Goal: Information Seeking & Learning: Check status

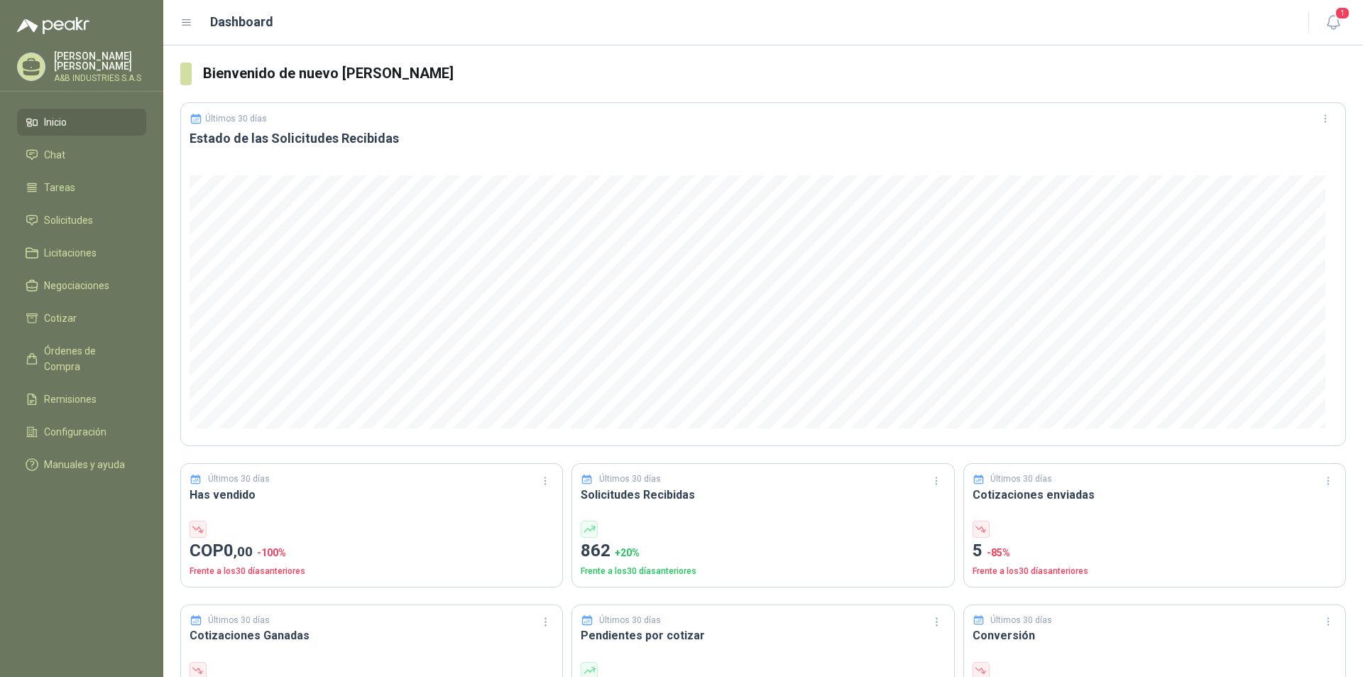
click at [95, 110] on link "Inicio" at bounding box center [81, 122] width 129 height 27
click at [76, 159] on li "Chat" at bounding box center [82, 155] width 112 height 16
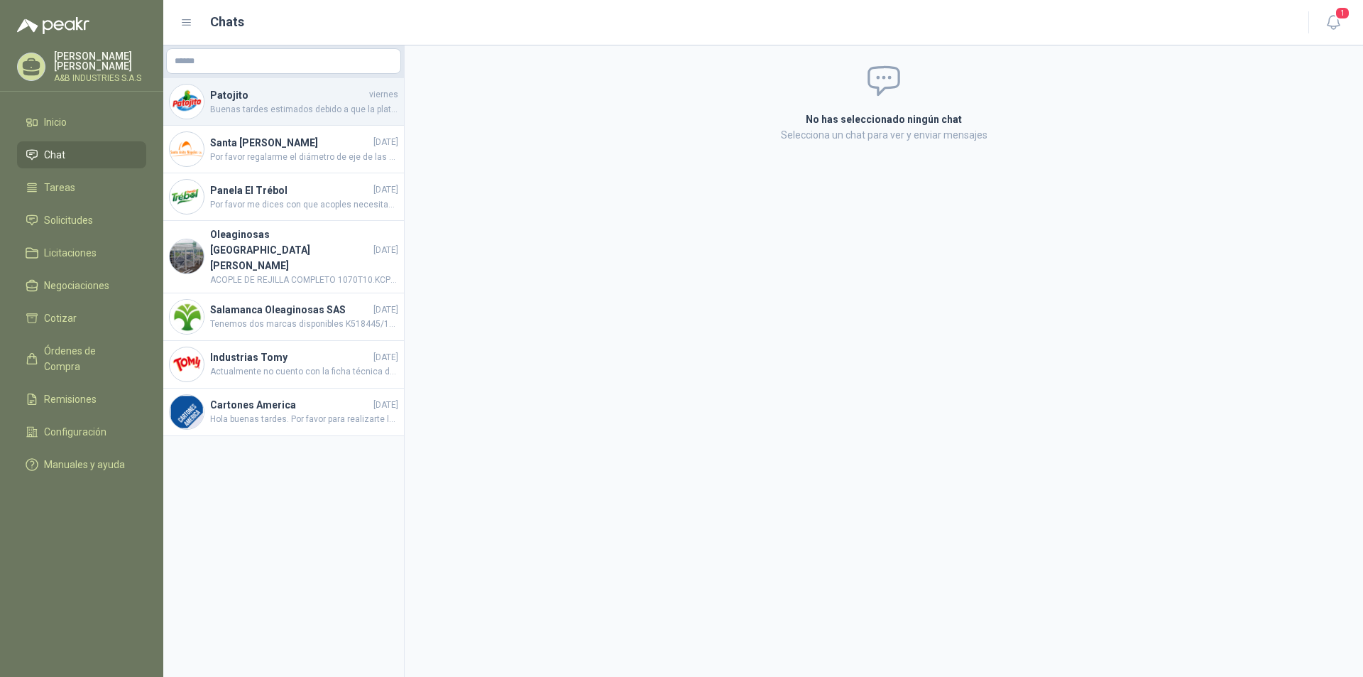
click at [258, 111] on span "Buenas tardes estimados debido a que la plataforma no me permite abjuntar la fi…" at bounding box center [304, 109] width 188 height 13
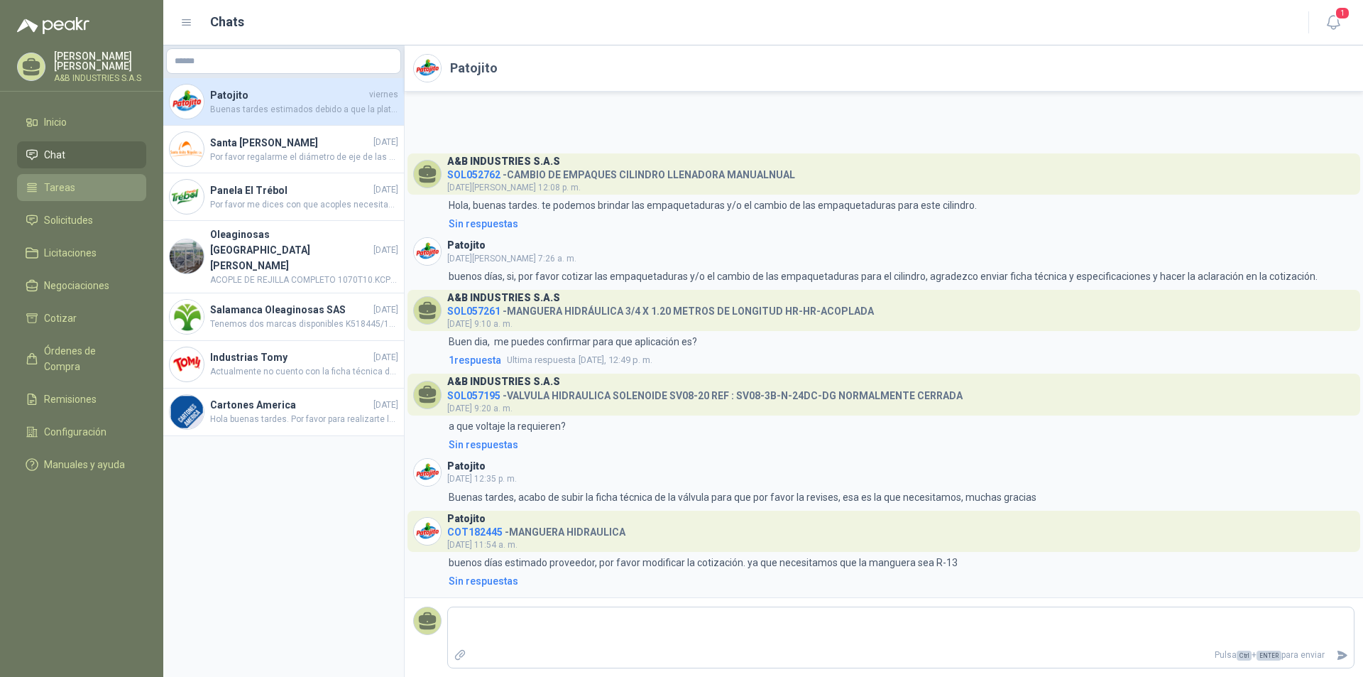
click at [92, 190] on li "Tareas" at bounding box center [82, 188] width 112 height 16
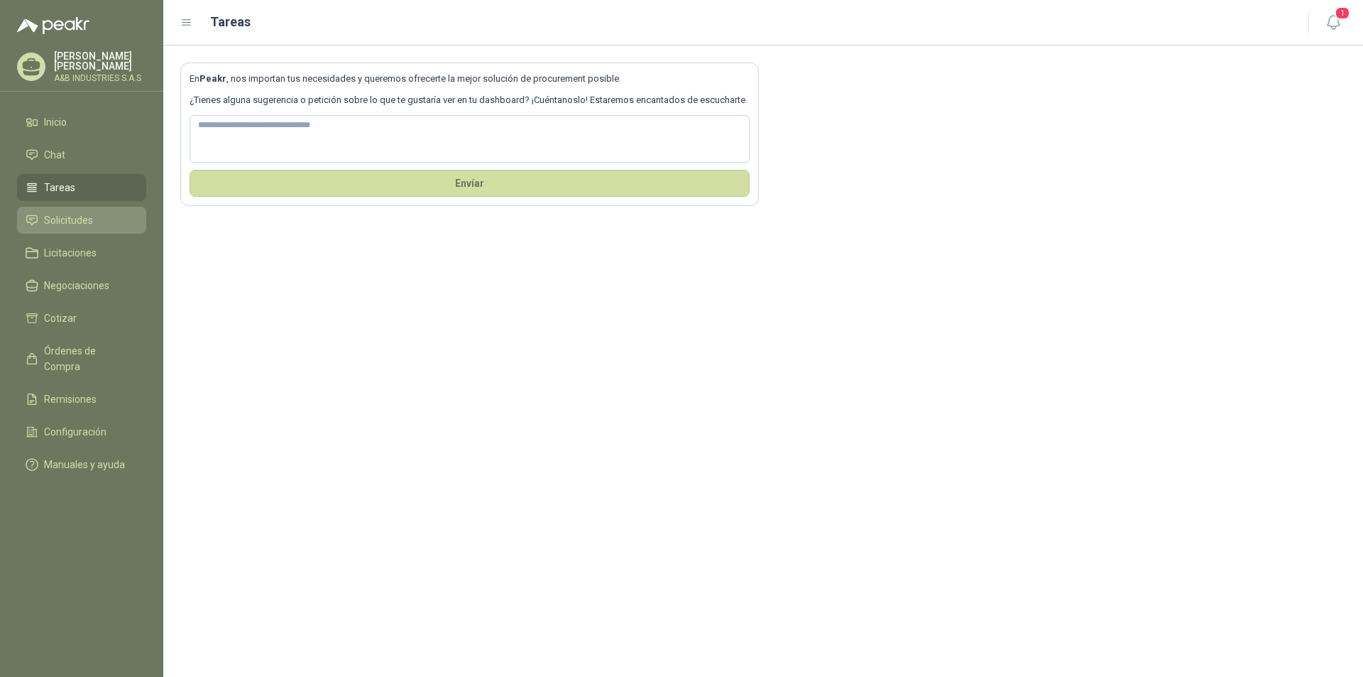
click at [66, 216] on span "Solicitudes" at bounding box center [68, 220] width 49 height 16
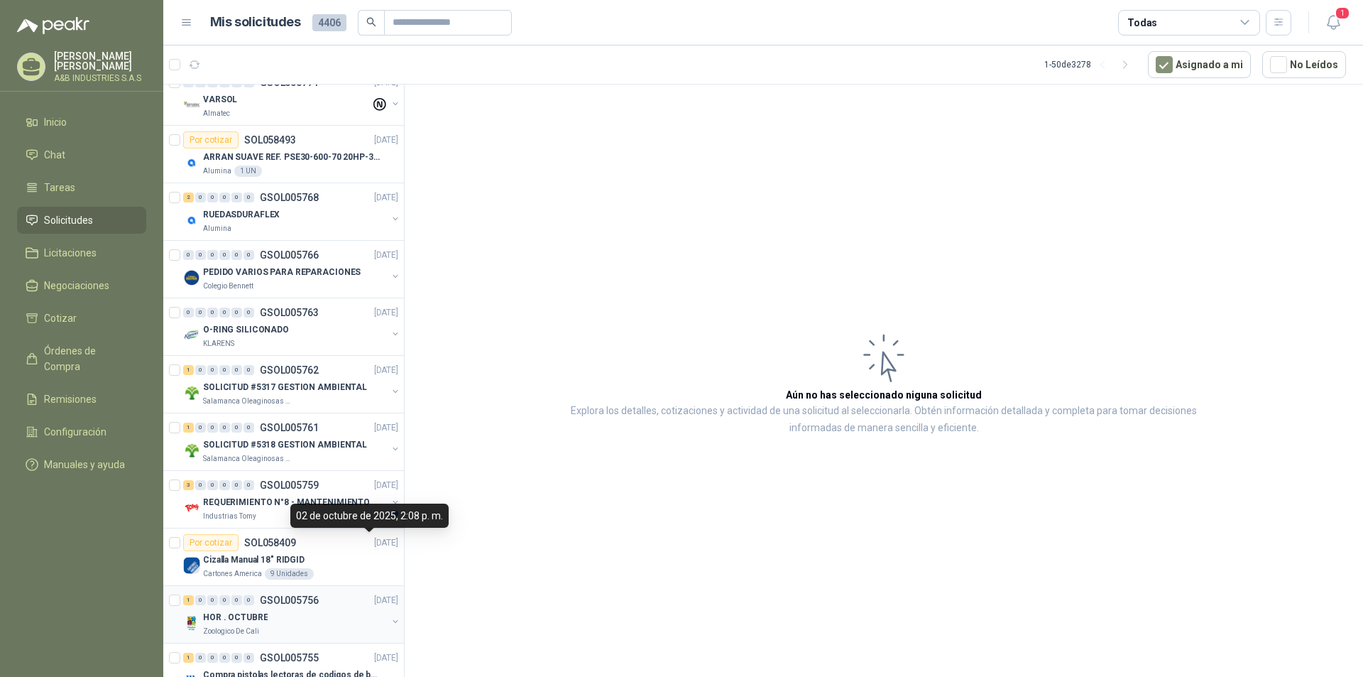
scroll to position [1065, 0]
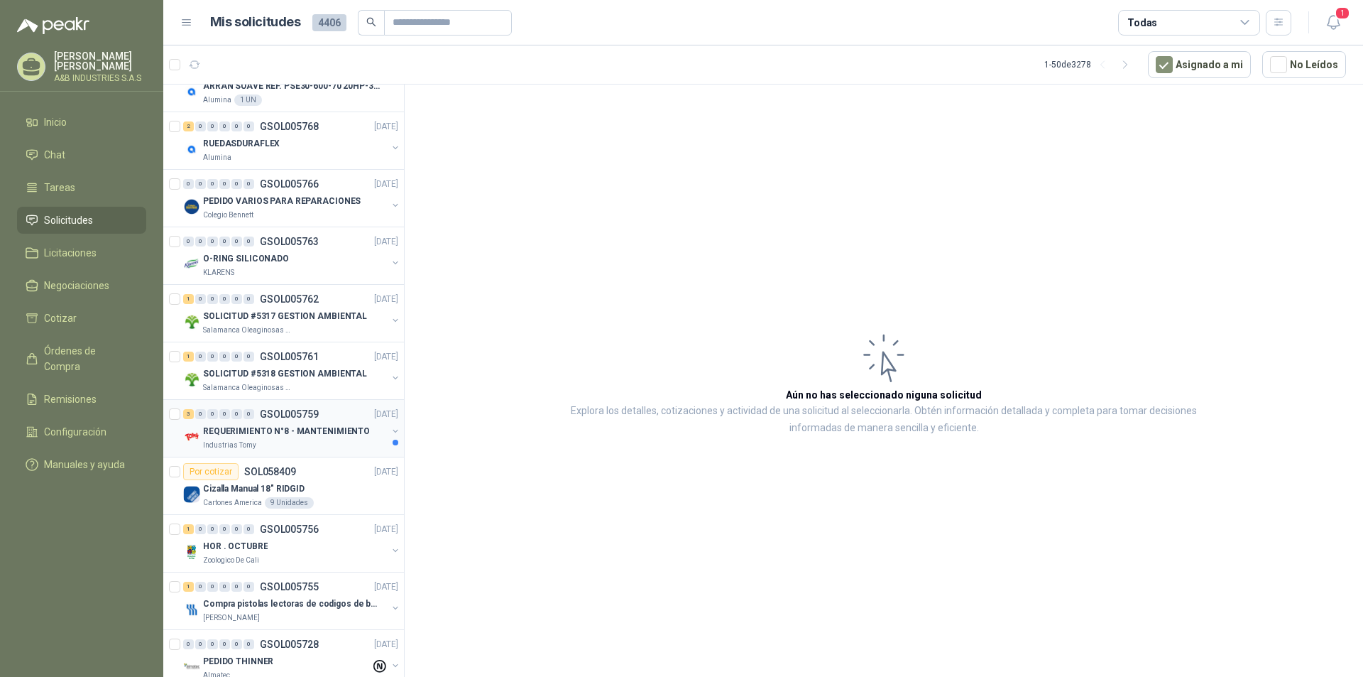
click at [273, 444] on div "Industrias Tomy" at bounding box center [295, 445] width 184 height 11
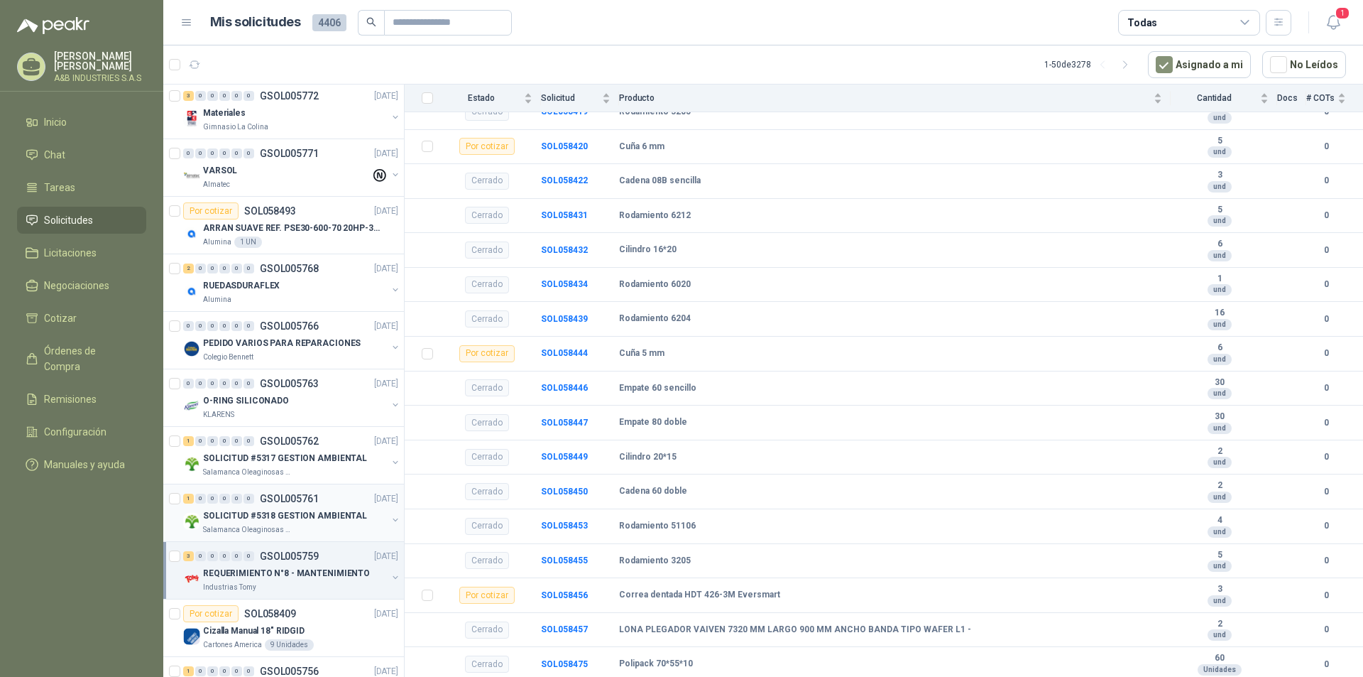
scroll to position [852, 0]
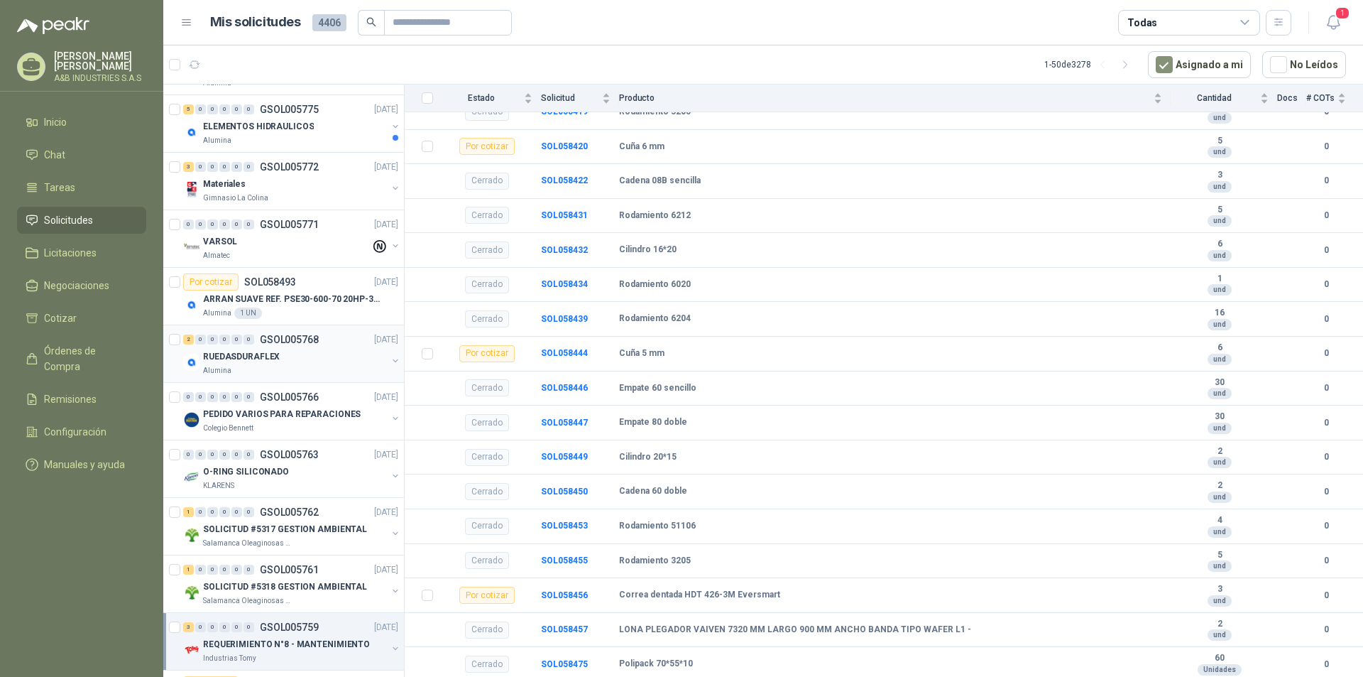
click at [282, 348] on div "RUEDASDURAFLEX" at bounding box center [295, 356] width 184 height 17
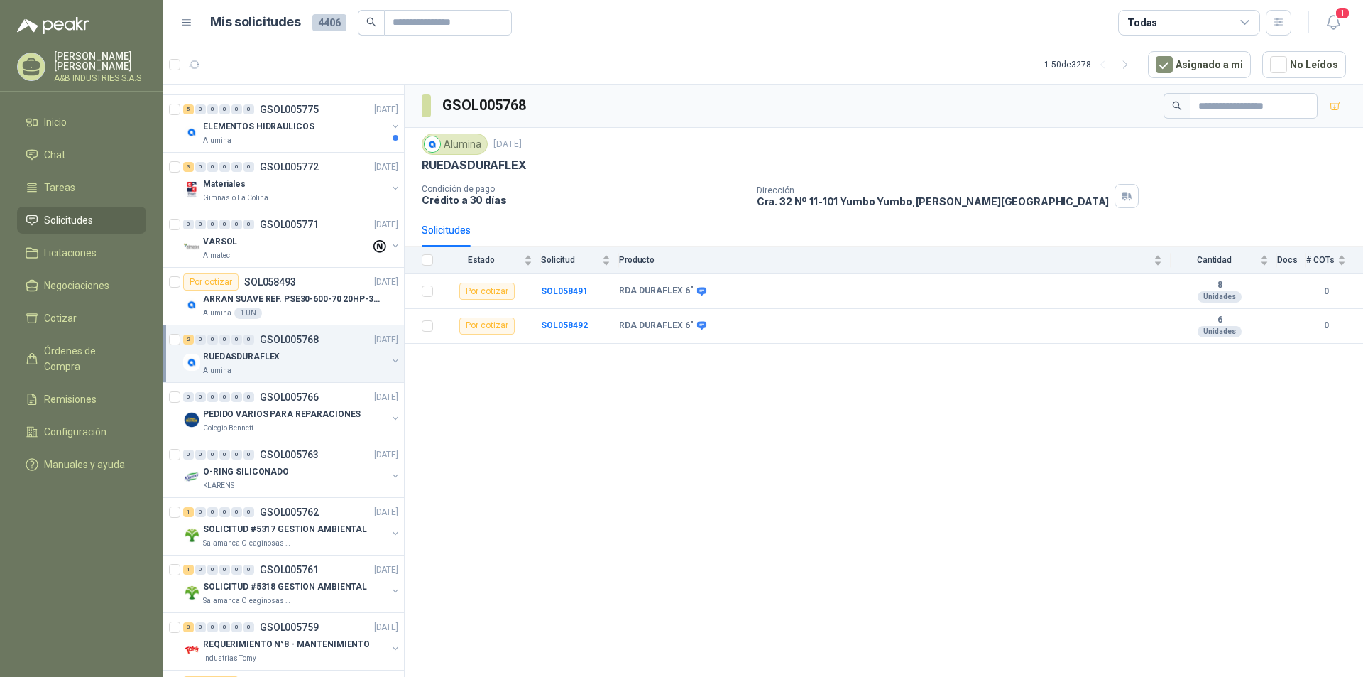
scroll to position [710, 0]
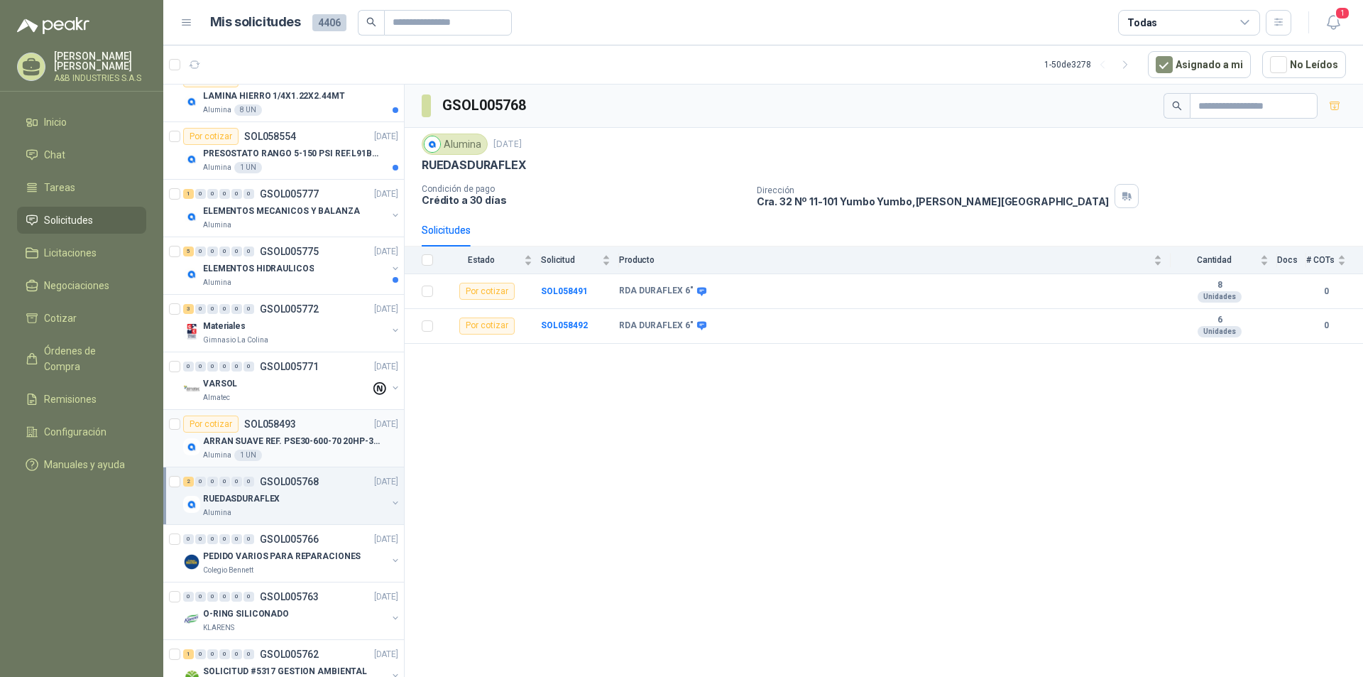
click at [296, 450] on div "Alumina 1 UN" at bounding box center [300, 454] width 195 height 11
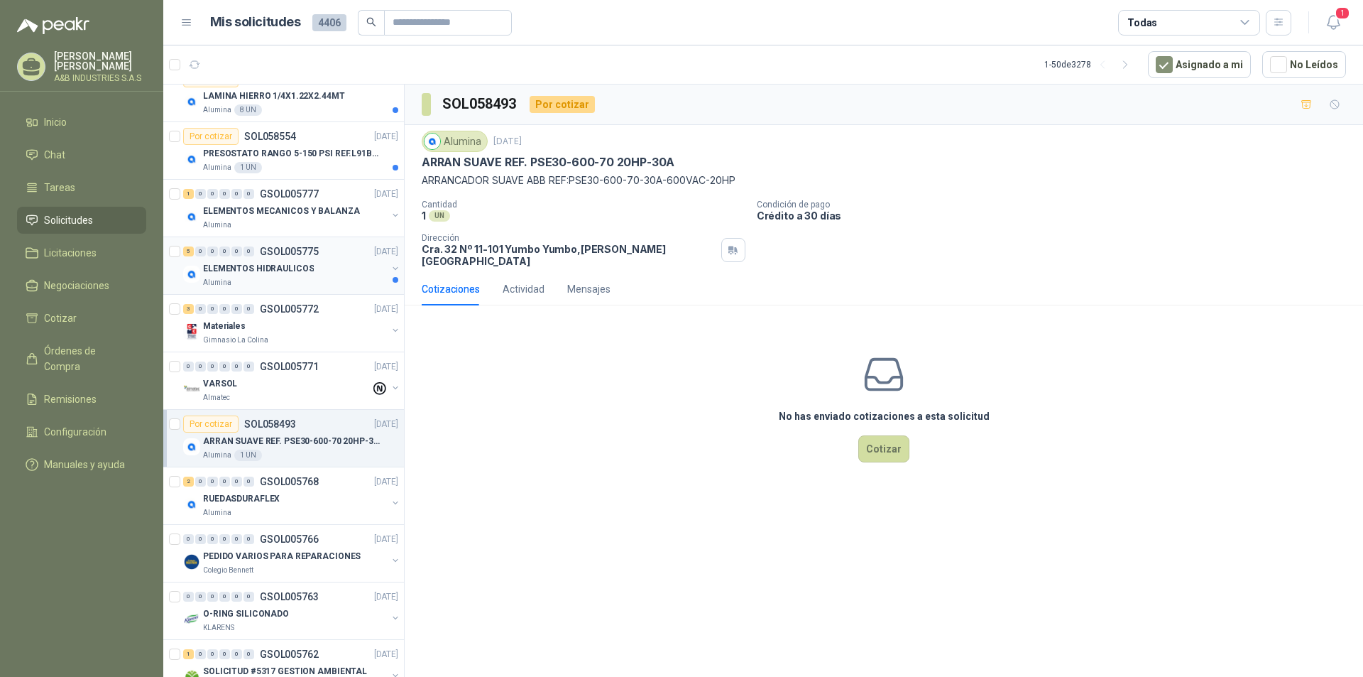
click at [300, 273] on p "ELEMENTOS HIDRAULICOS" at bounding box center [258, 268] width 111 height 13
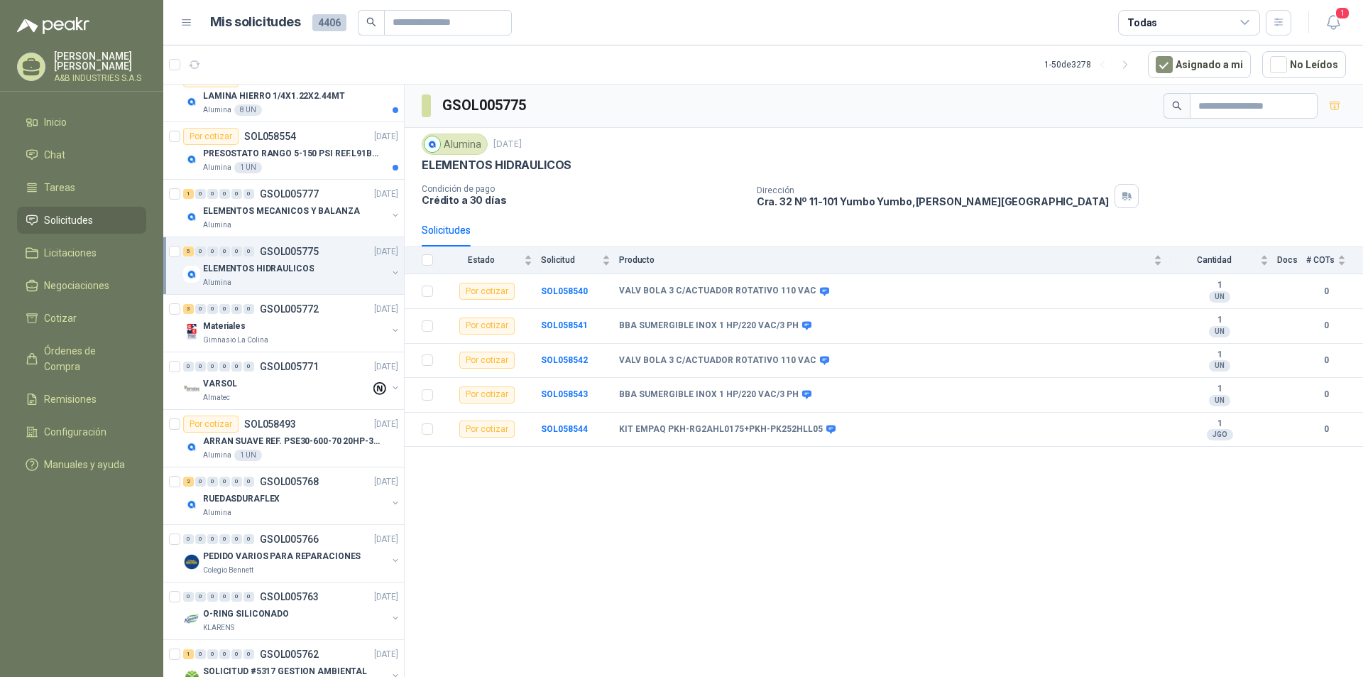
scroll to position [639, 0]
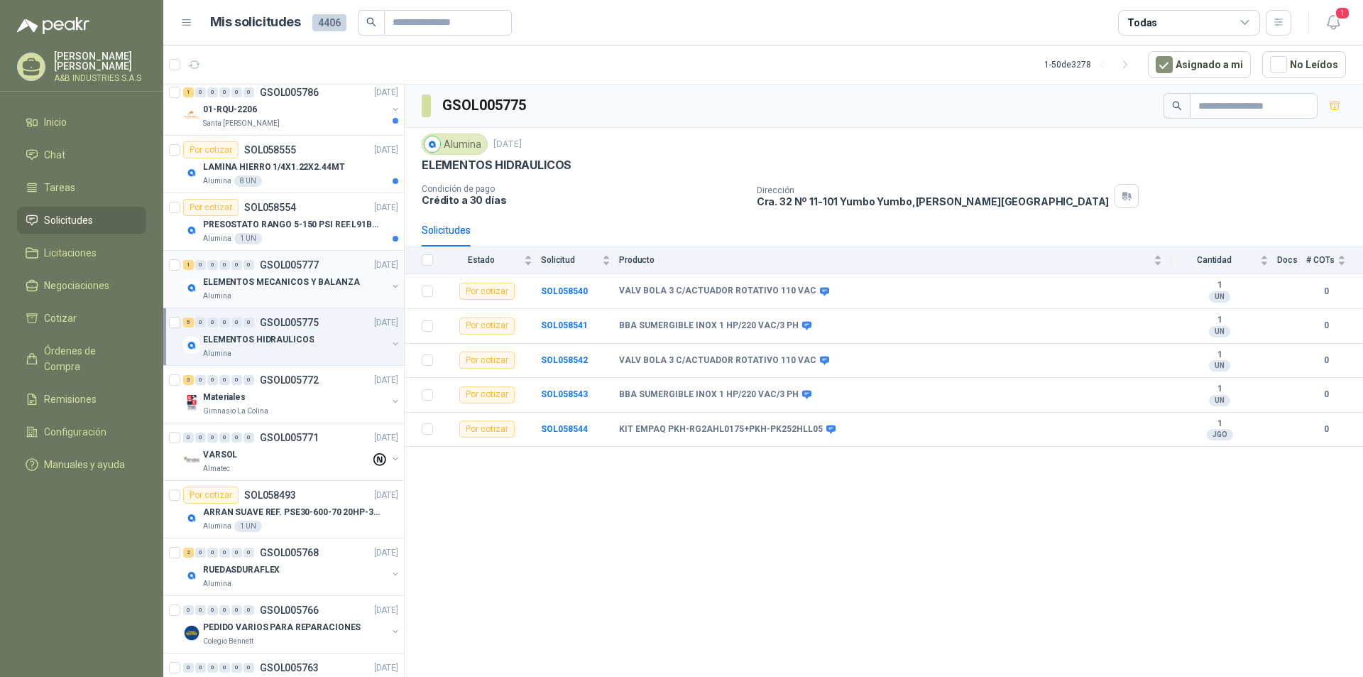
click at [305, 276] on p "ELEMENTOS MECANICOS Y BALANZA" at bounding box center [281, 282] width 157 height 13
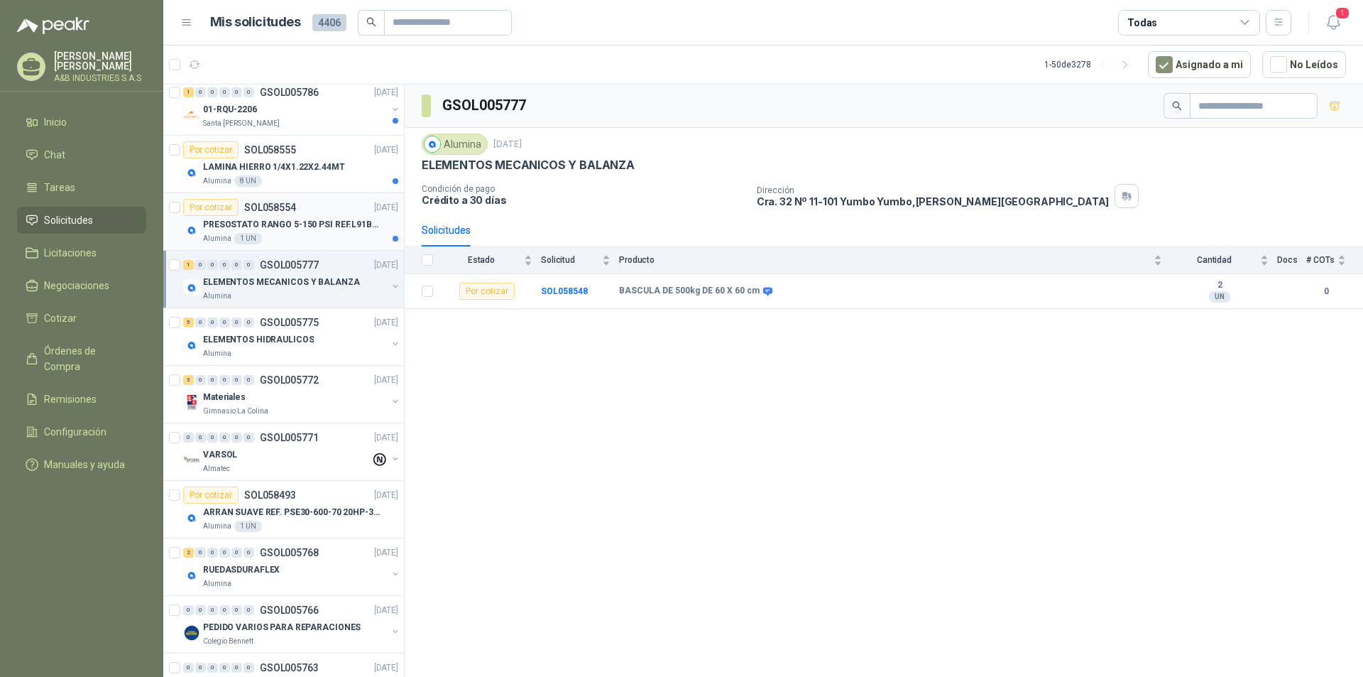
click at [302, 240] on div "Alumina 1 UN" at bounding box center [300, 238] width 195 height 11
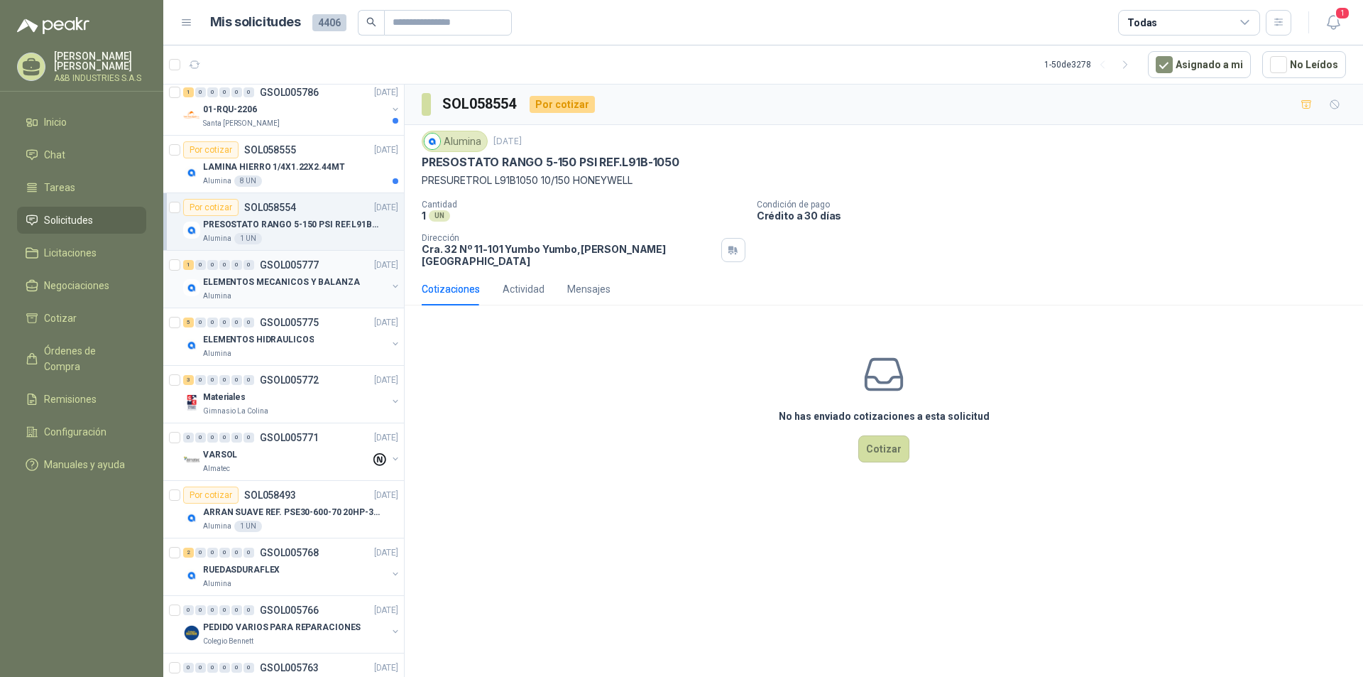
scroll to position [497, 0]
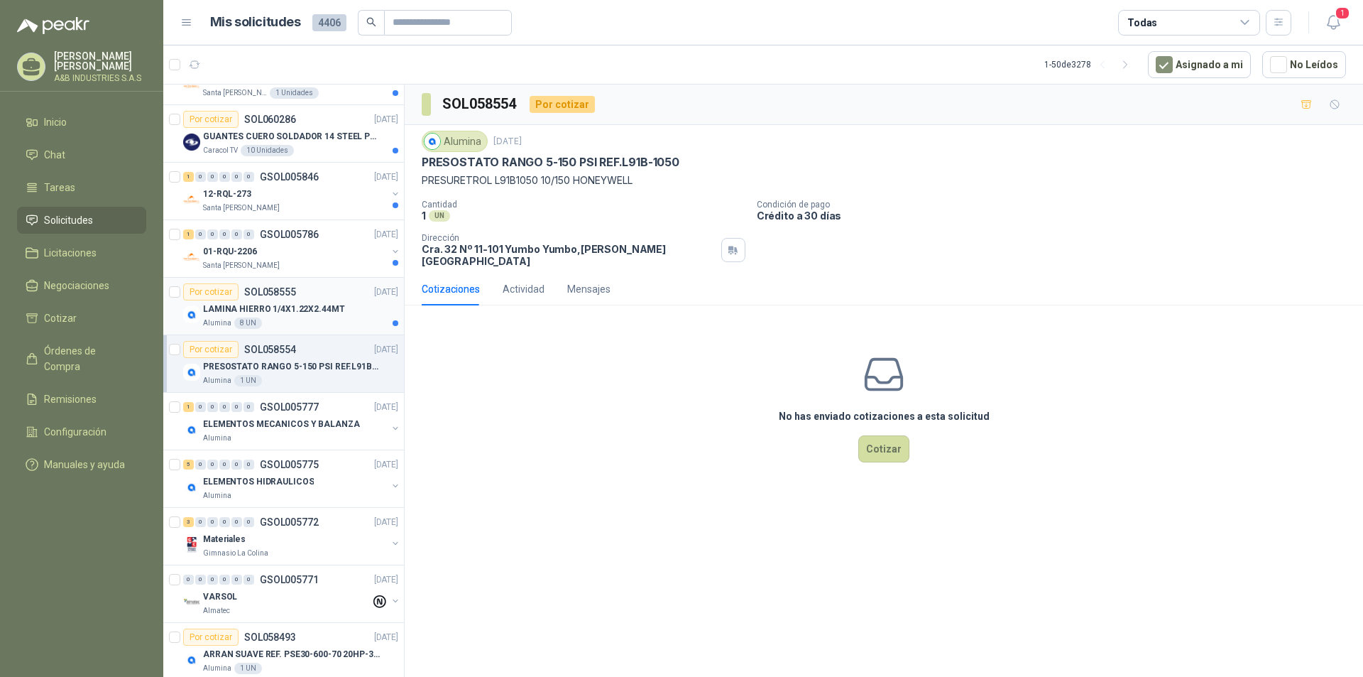
click at [311, 313] on p "LAMINA HIERRO 1/4X1.22X2.44MT" at bounding box center [274, 308] width 142 height 13
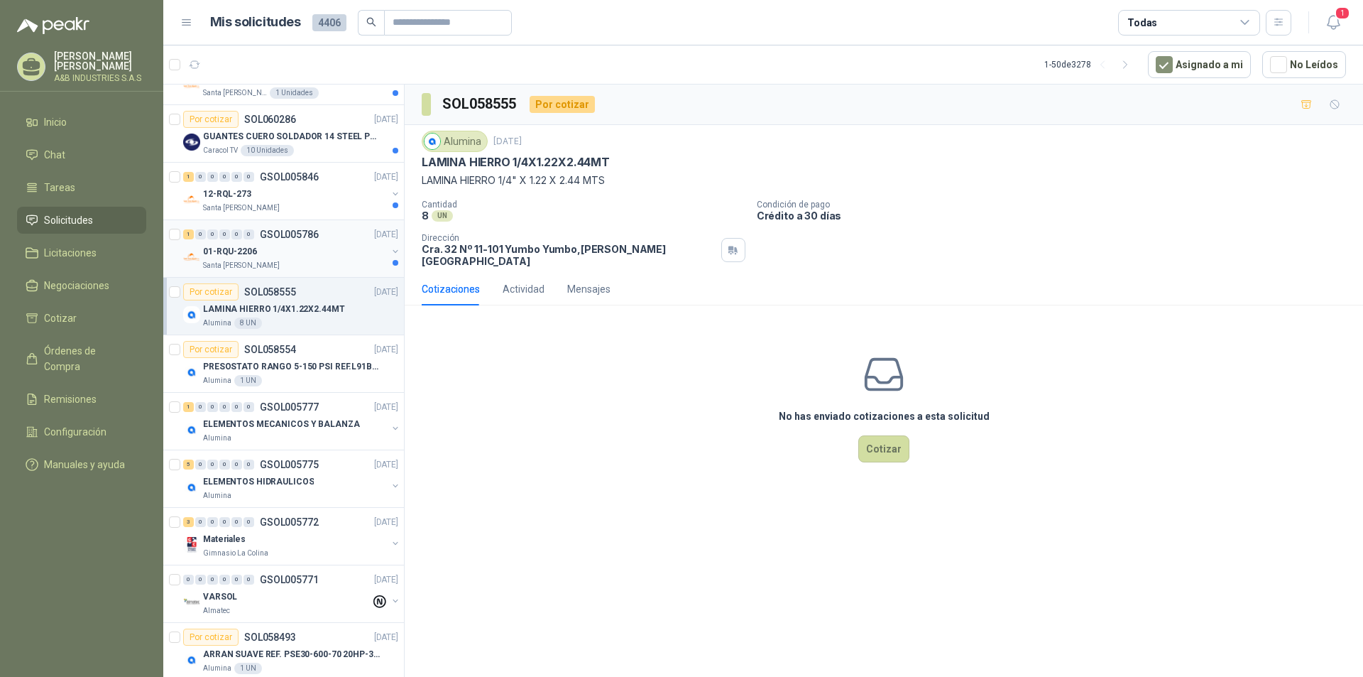
click at [263, 257] on div "01-RQU-2206" at bounding box center [295, 251] width 184 height 17
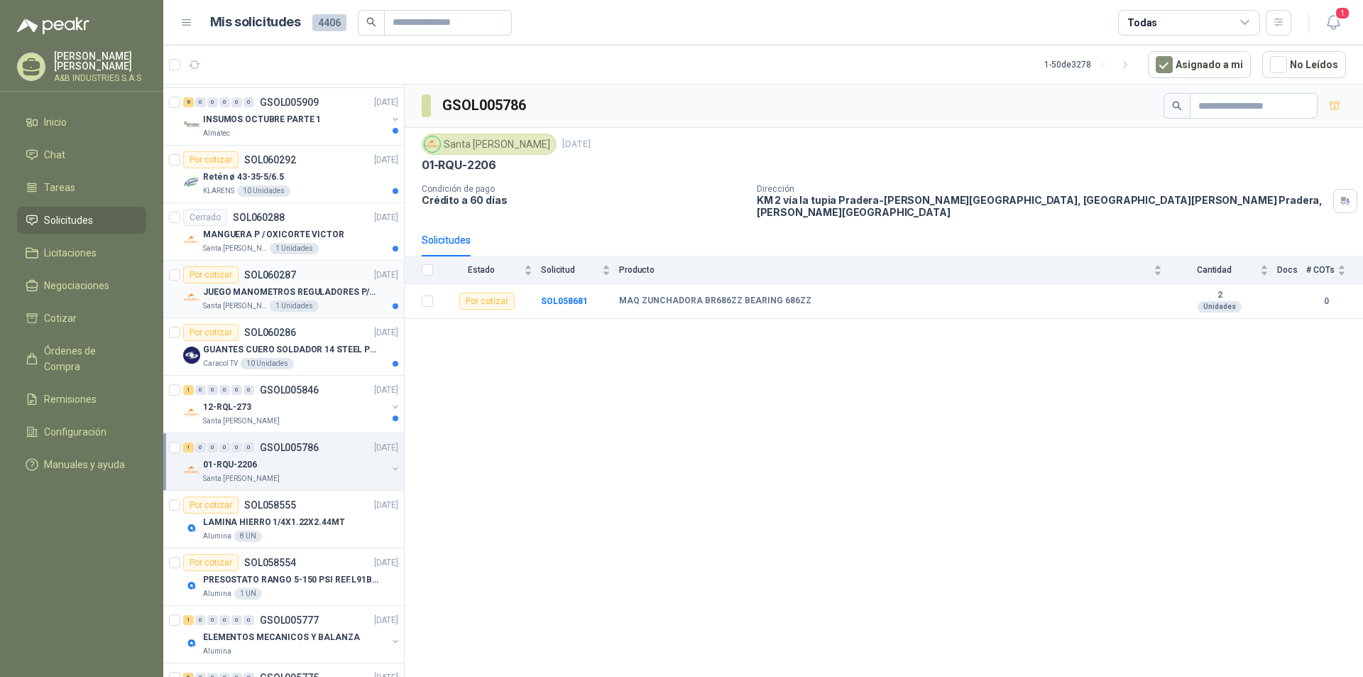
scroll to position [142, 0]
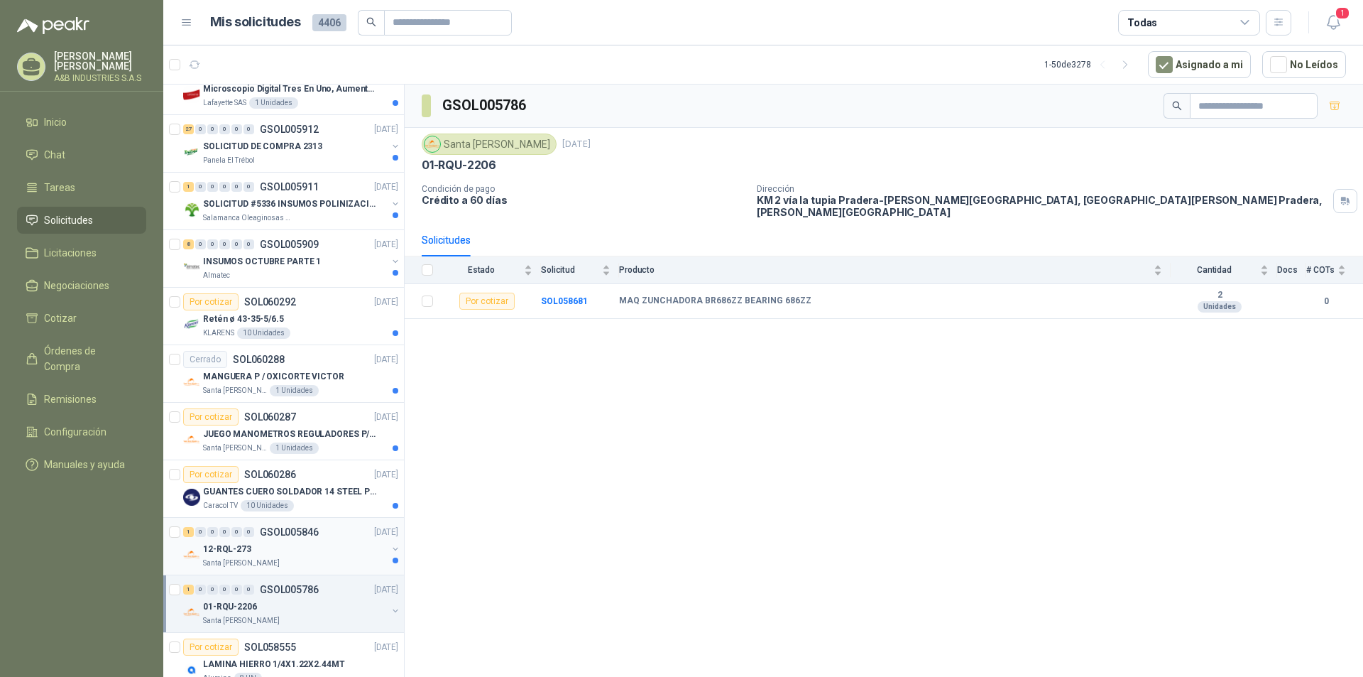
click at [310, 560] on div "Santa [PERSON_NAME]" at bounding box center [295, 562] width 184 height 11
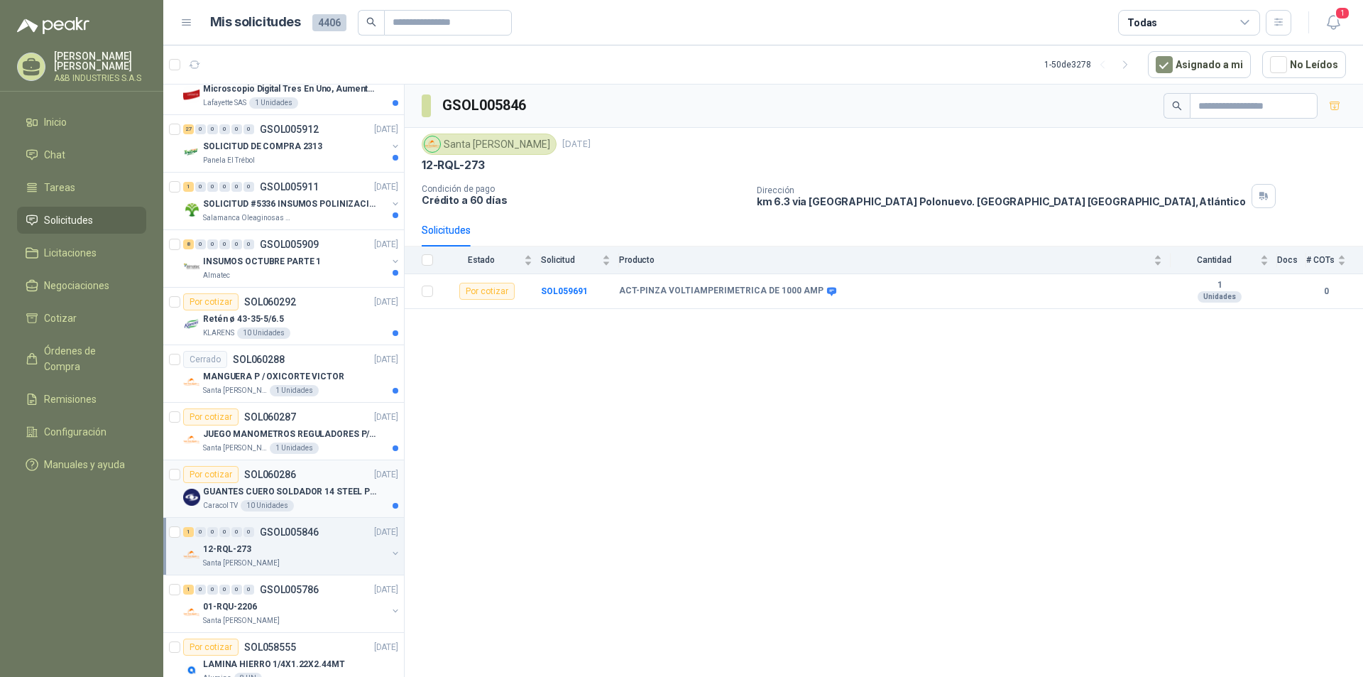
click at [316, 481] on div "Por cotizar SOL060286 [DATE]" at bounding box center [290, 474] width 215 height 17
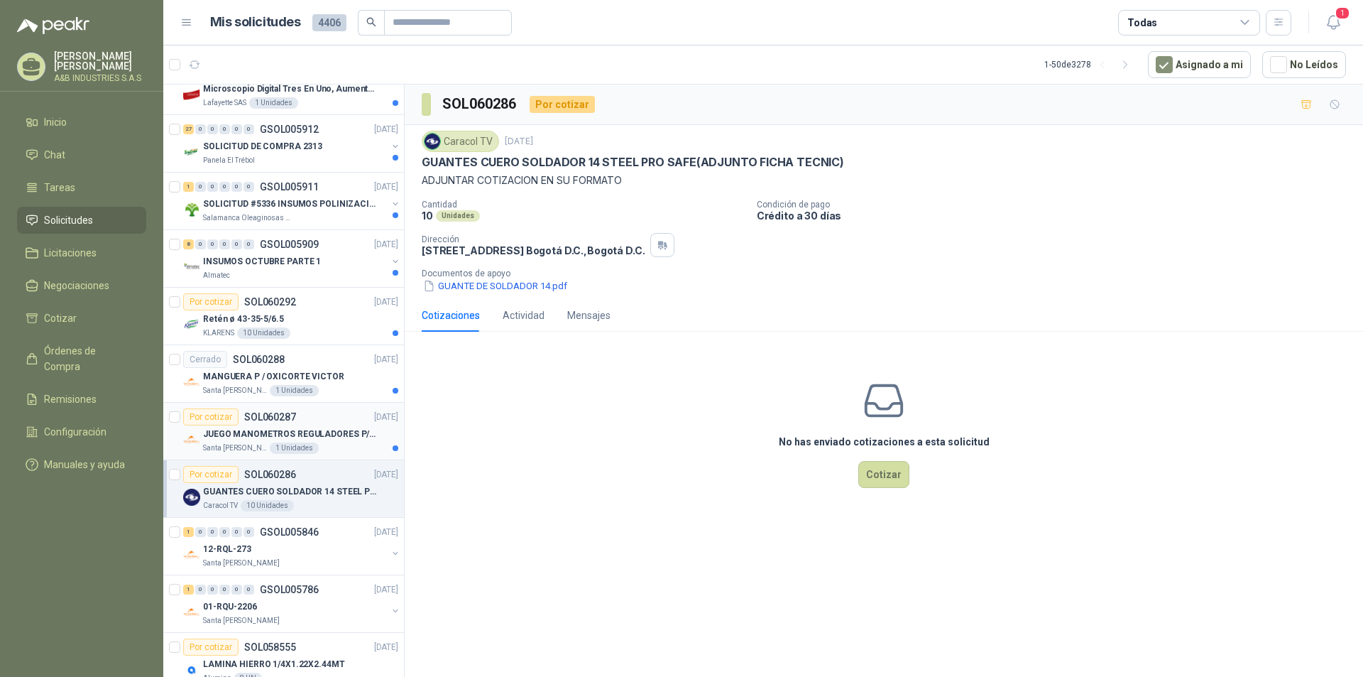
click at [317, 413] on div "Por cotizar SOL060287 [DATE]" at bounding box center [290, 416] width 215 height 17
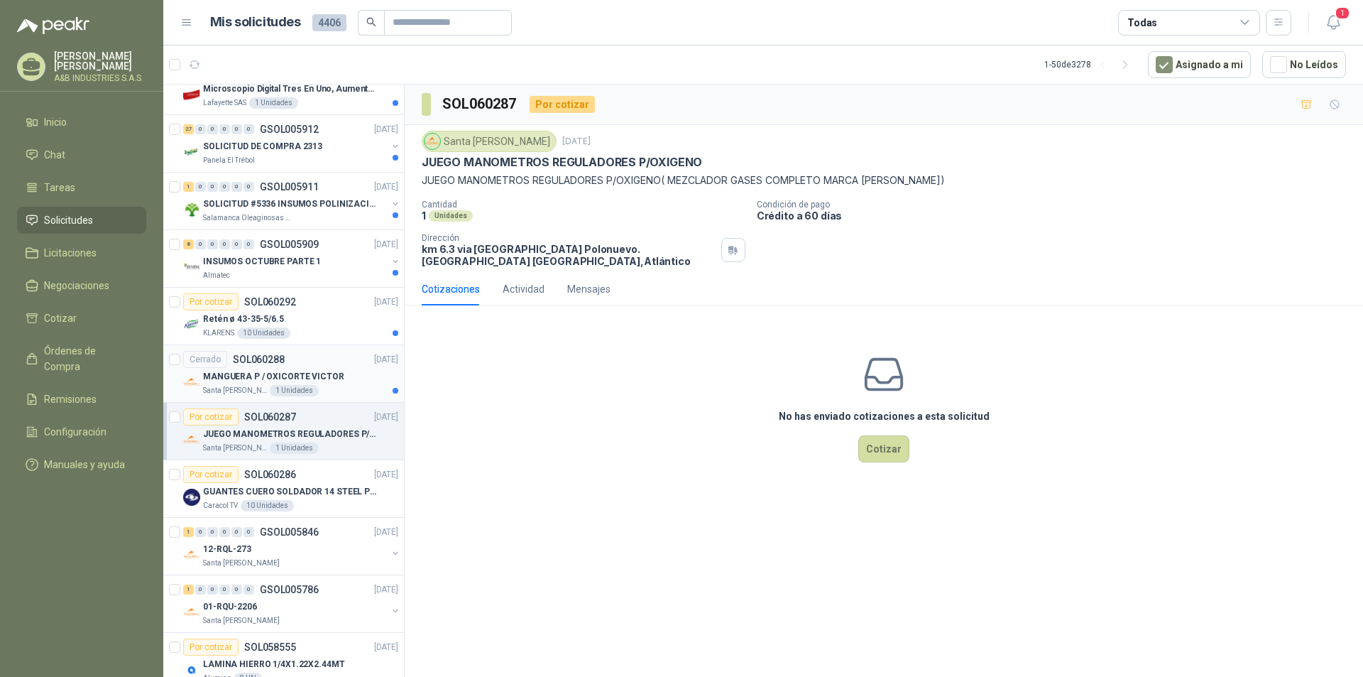
click at [329, 355] on div "Cerrado SOL060288 [DATE]" at bounding box center [290, 359] width 215 height 17
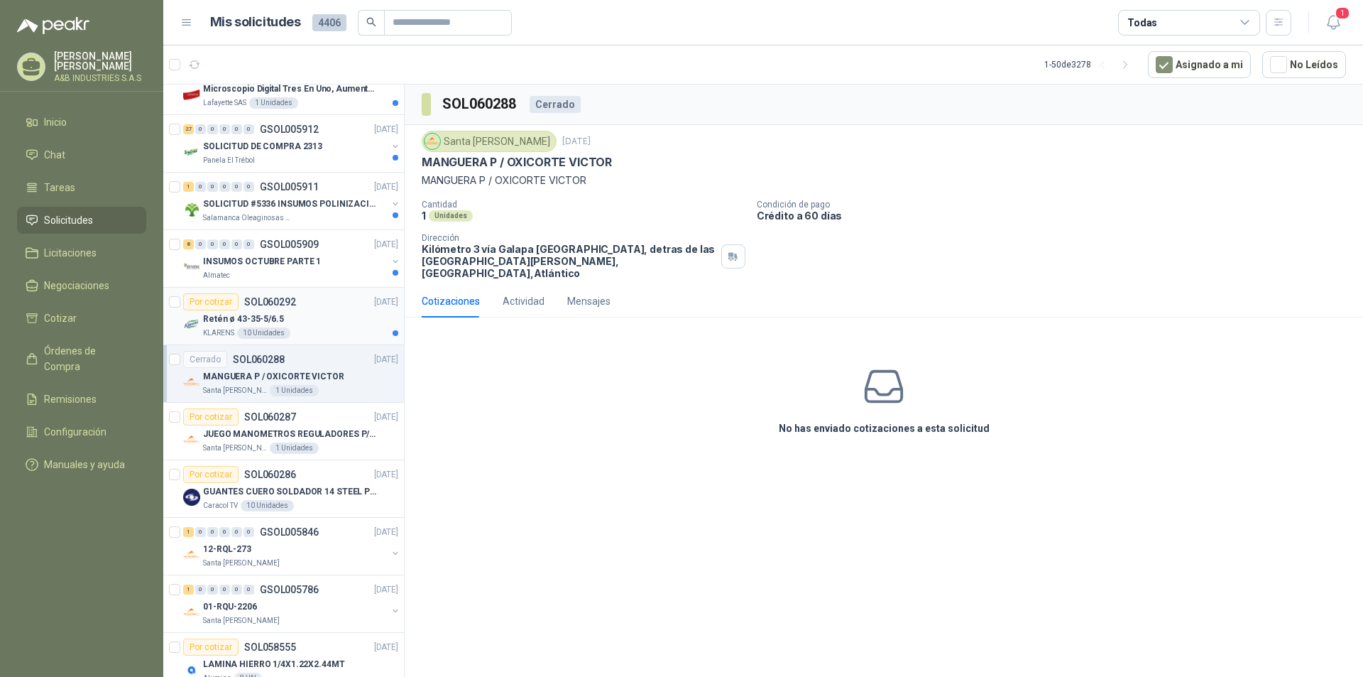
click at [339, 317] on div "Retén ø 43-35-5/6.5" at bounding box center [300, 318] width 195 height 17
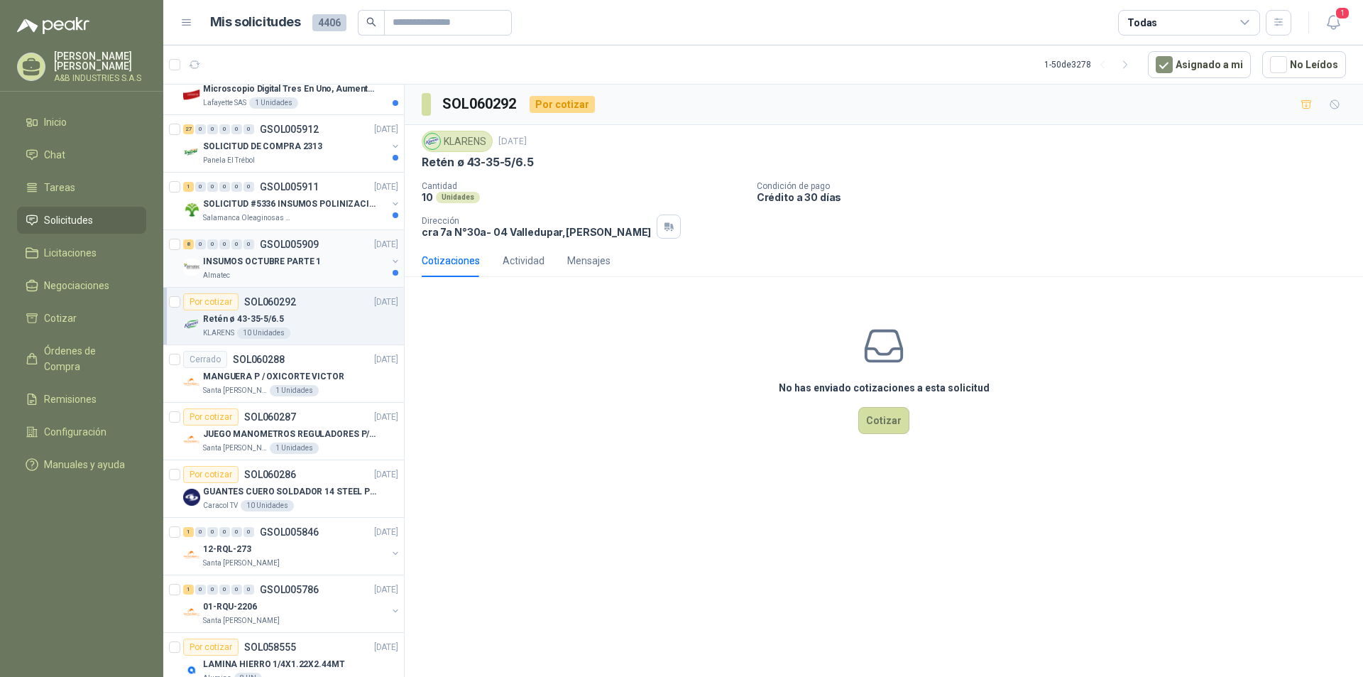
click at [299, 263] on p "INSUMOS OCTUBRE PARTE 1" at bounding box center [262, 261] width 118 height 13
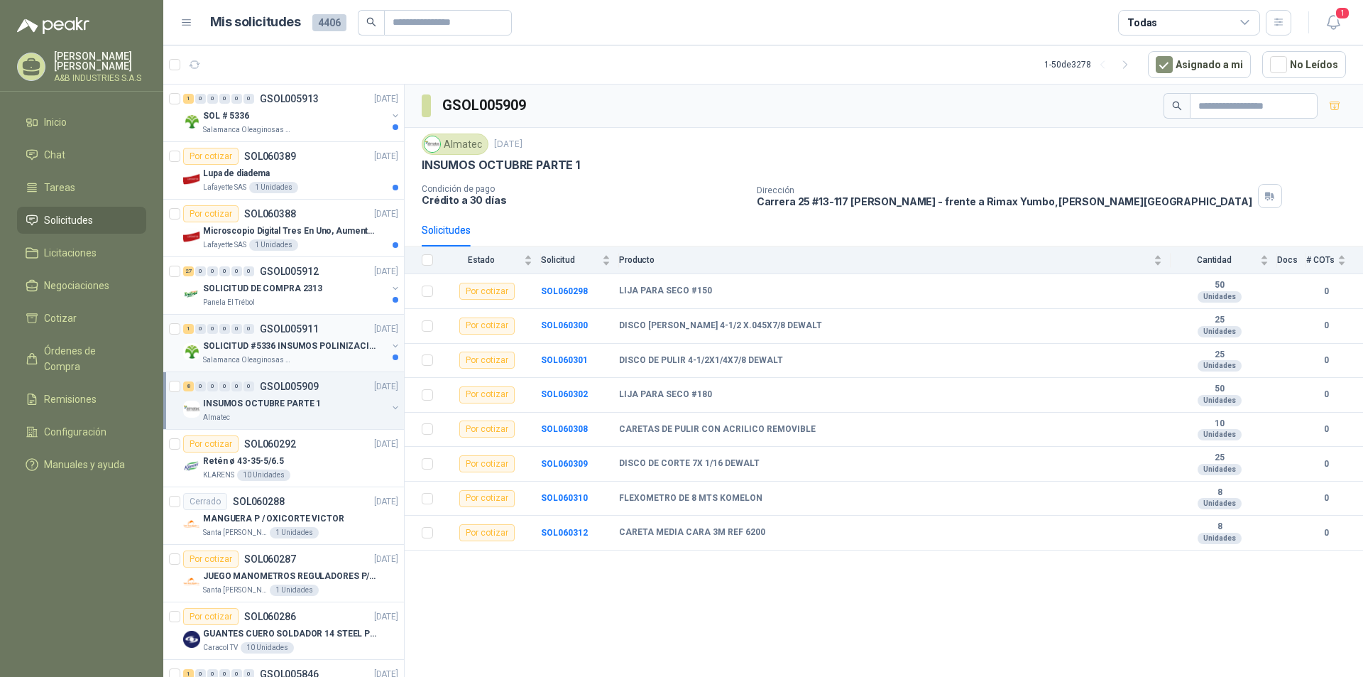
click at [270, 356] on p "Salamanca Oleaginosas SAS" at bounding box center [247, 359] width 89 height 11
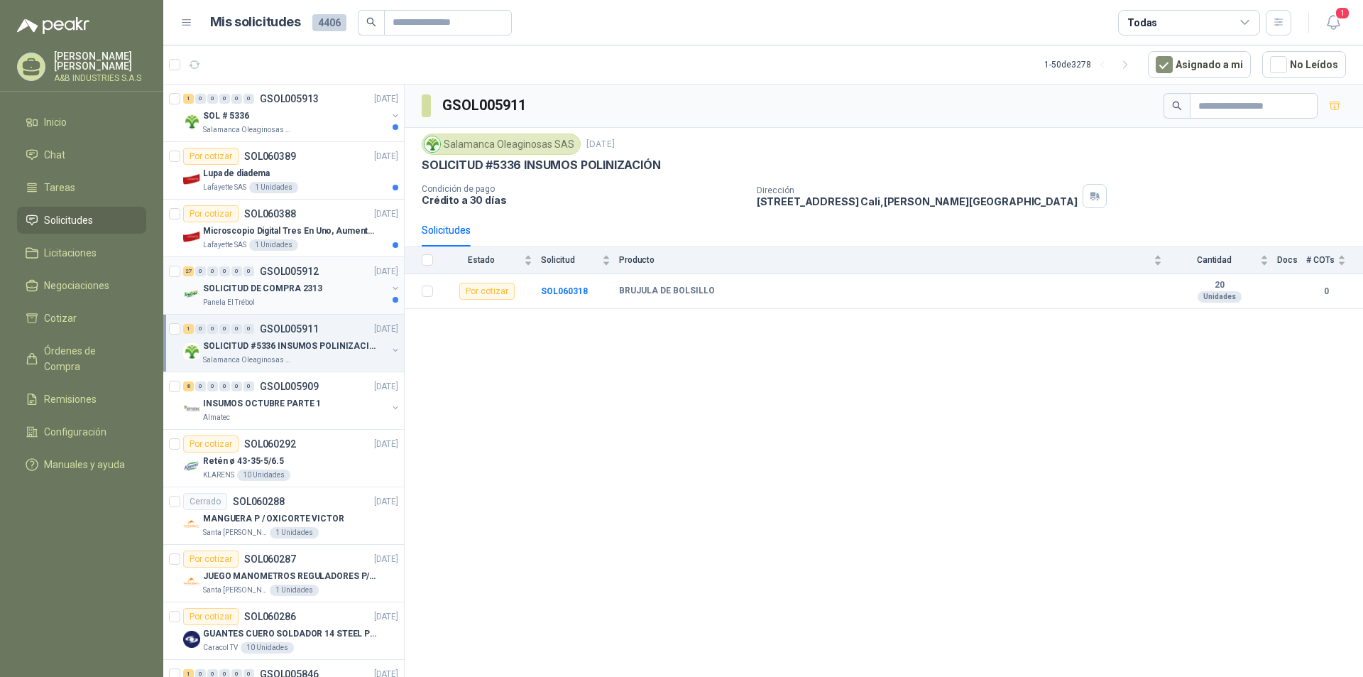
click at [287, 291] on p "SOLICITUD DE COMPRA 2313" at bounding box center [262, 288] width 119 height 13
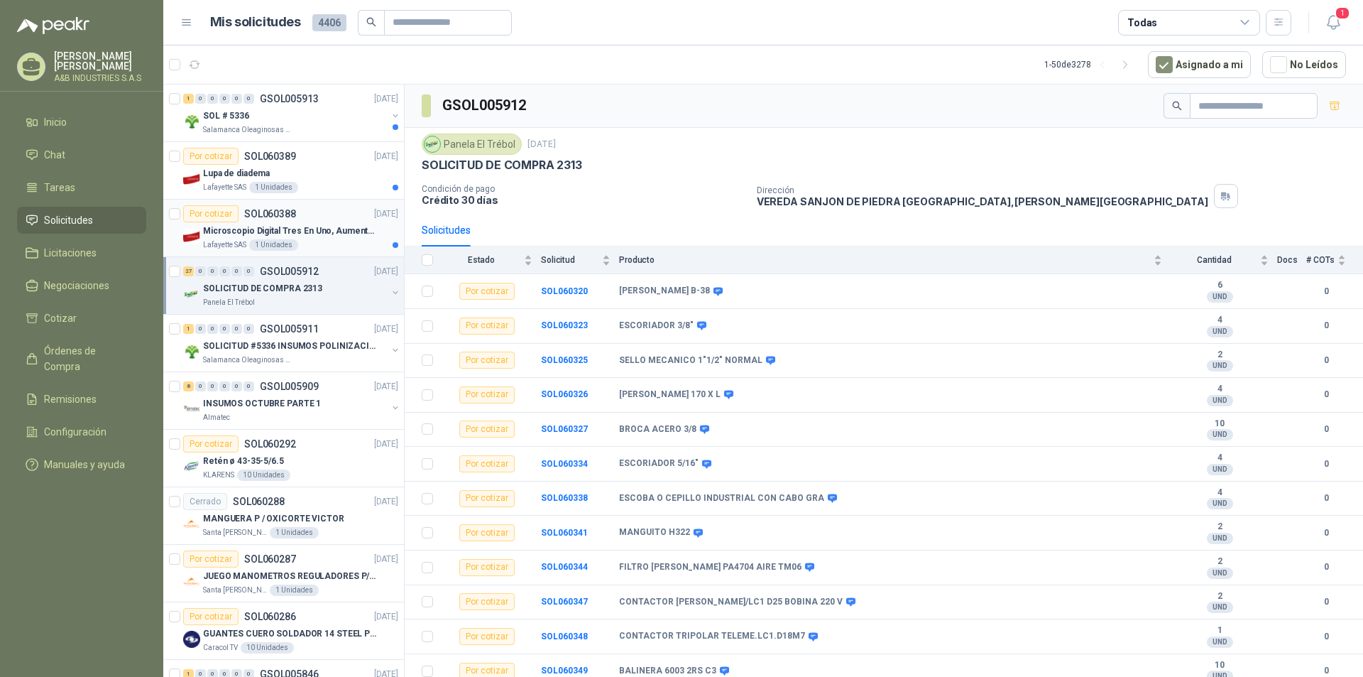
click at [329, 212] on div "Por cotizar SOL060388 [DATE]" at bounding box center [290, 213] width 215 height 17
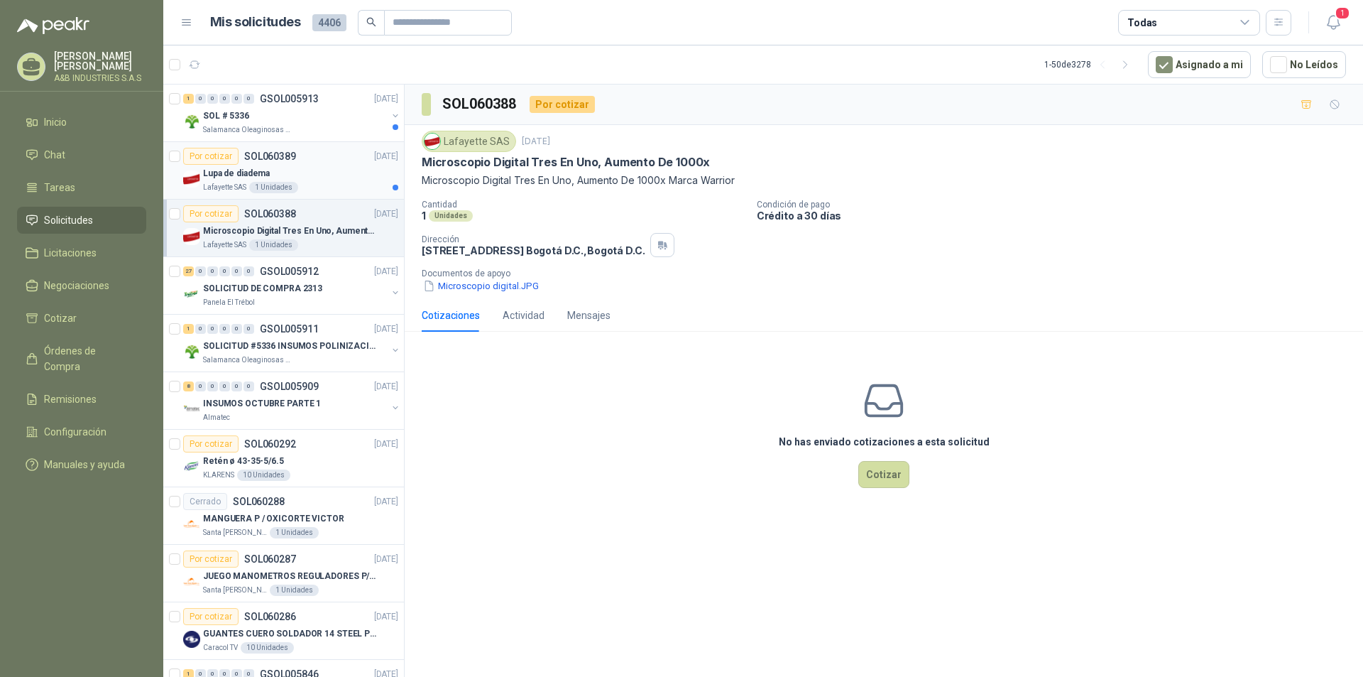
click at [301, 180] on div "Lupa de diadema" at bounding box center [300, 173] width 195 height 17
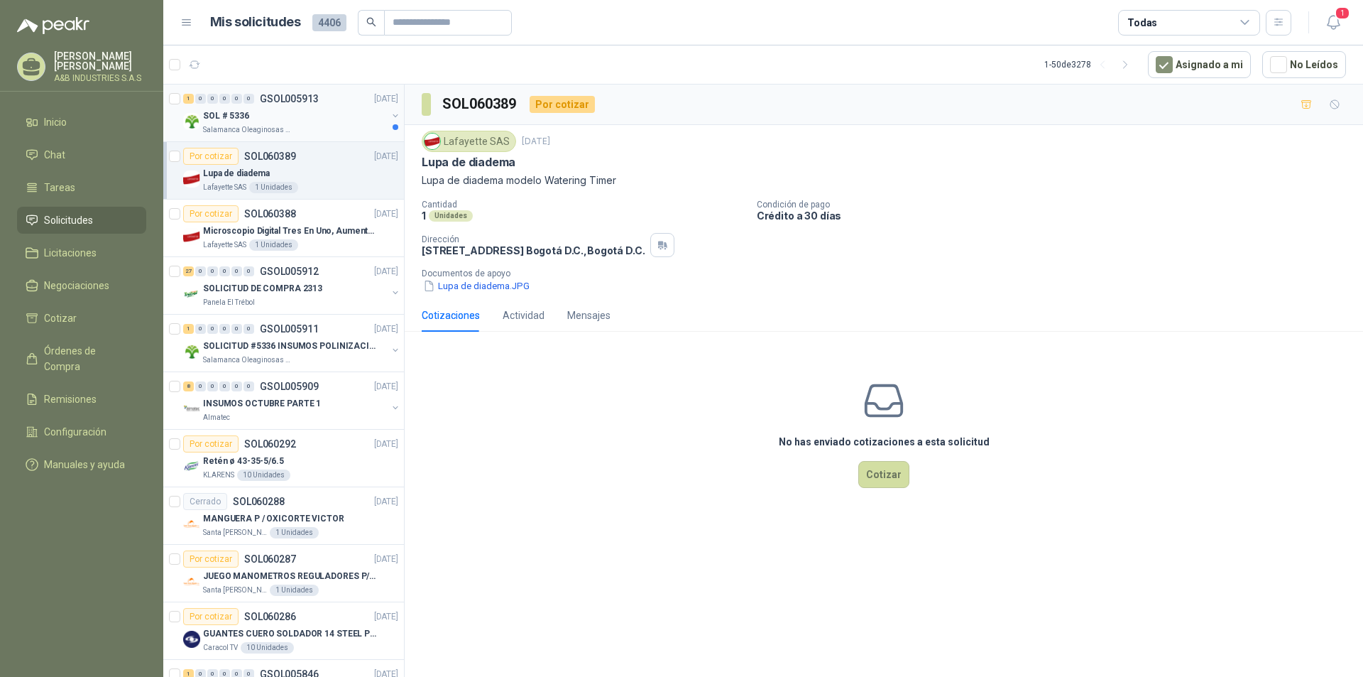
click at [312, 107] on div "1 0 0 0 0 0 GSOL005913 [DATE]" at bounding box center [292, 98] width 218 height 17
